Goal: Task Accomplishment & Management: Use online tool/utility

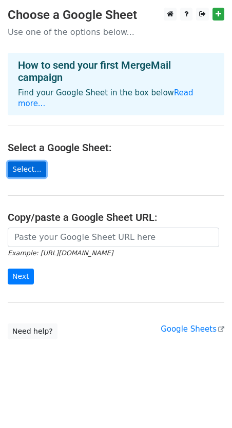
click at [31, 163] on link "Select..." at bounding box center [27, 170] width 38 height 16
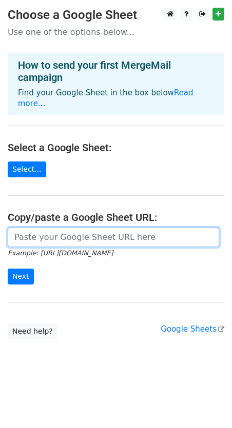
click at [31, 231] on input "url" at bounding box center [113, 237] width 211 height 19
paste input "[URL][DOMAIN_NAME]"
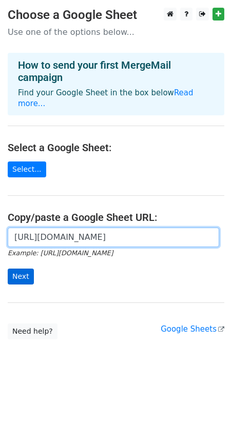
scroll to position [0, 229]
type input "[URL][DOMAIN_NAME]"
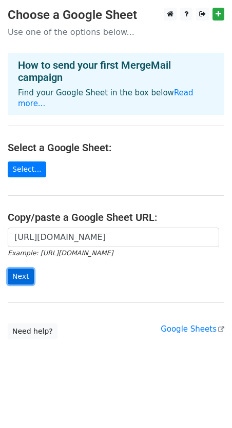
scroll to position [0, 0]
click at [15, 270] on input "Next" at bounding box center [21, 277] width 26 height 16
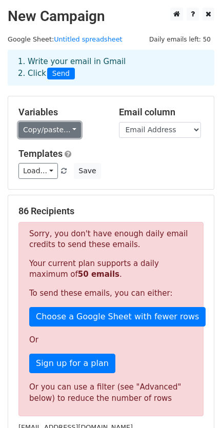
click at [43, 133] on link "Copy/paste..." at bounding box center [49, 130] width 63 height 16
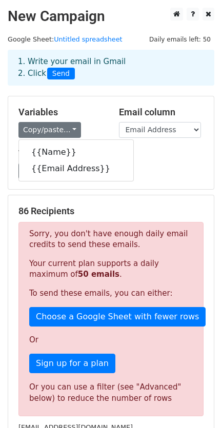
click at [165, 165] on div "Load... No templates saved Save" at bounding box center [111, 171] width 201 height 16
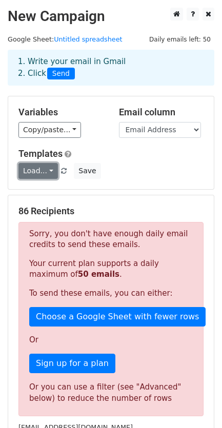
click at [50, 172] on link "Load..." at bounding box center [38, 171] width 40 height 16
click at [141, 172] on div "Load... No templates saved Save" at bounding box center [111, 171] width 201 height 16
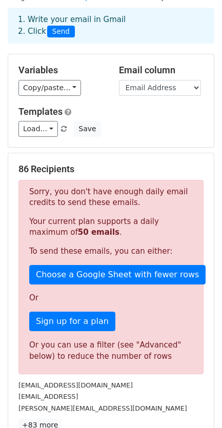
scroll to position [64, 0]
